Goal: Navigation & Orientation: Find specific page/section

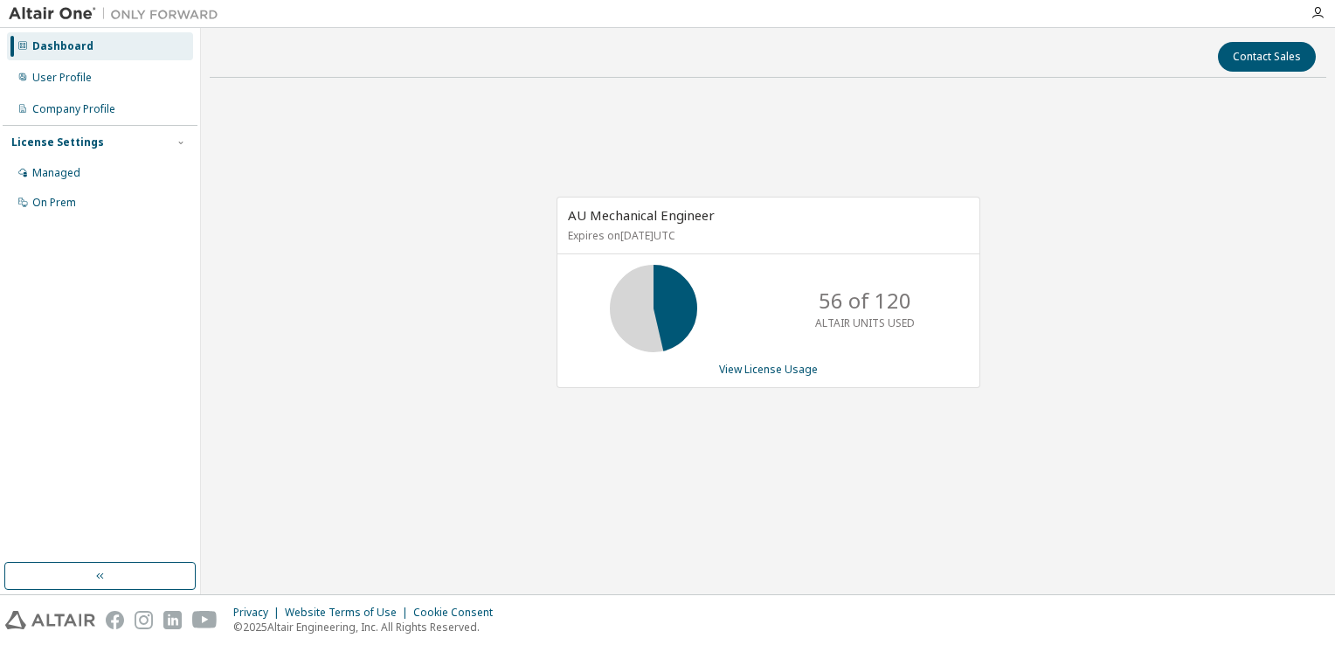
click at [490, 409] on div "AU Mechanical Engineer Expires on [DATE] UTC 56 of 120 ALTAIR UNITS USED View L…" at bounding box center [768, 302] width 1117 height 420
